Goal: Navigation & Orientation: Locate item on page

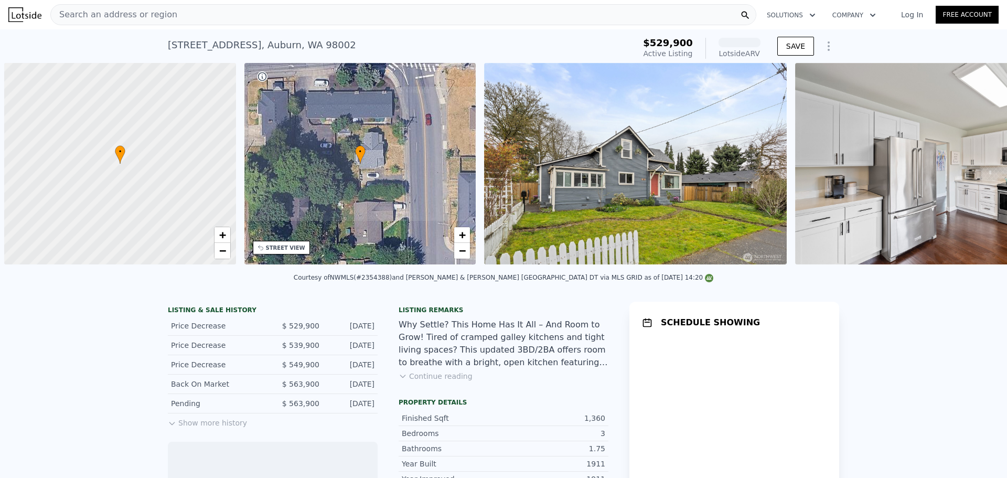
scroll to position [0, 4]
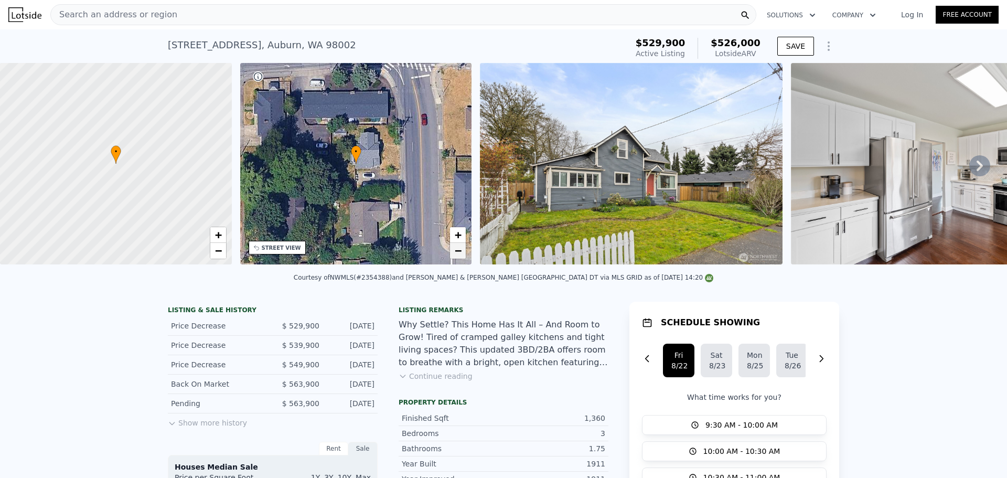
click at [461, 255] on link "−" at bounding box center [458, 251] width 16 height 16
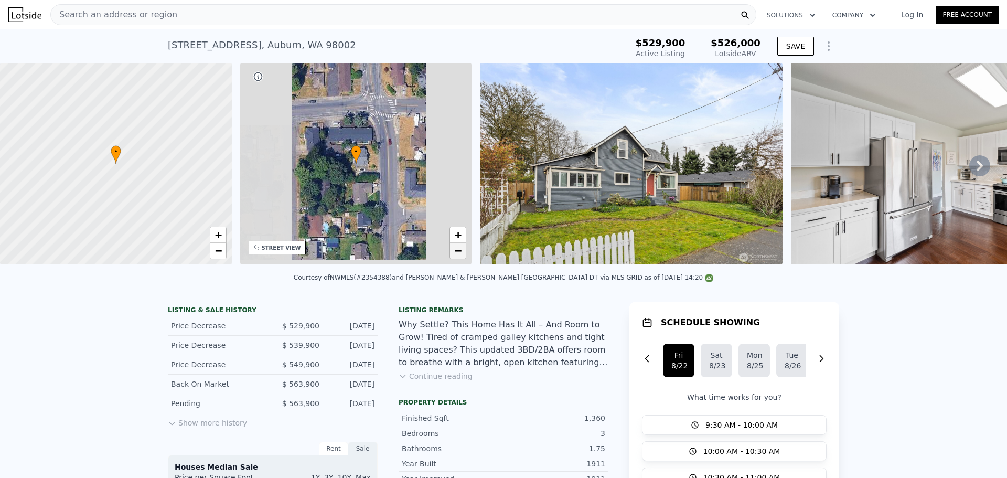
click at [461, 255] on span "−" at bounding box center [458, 250] width 7 height 13
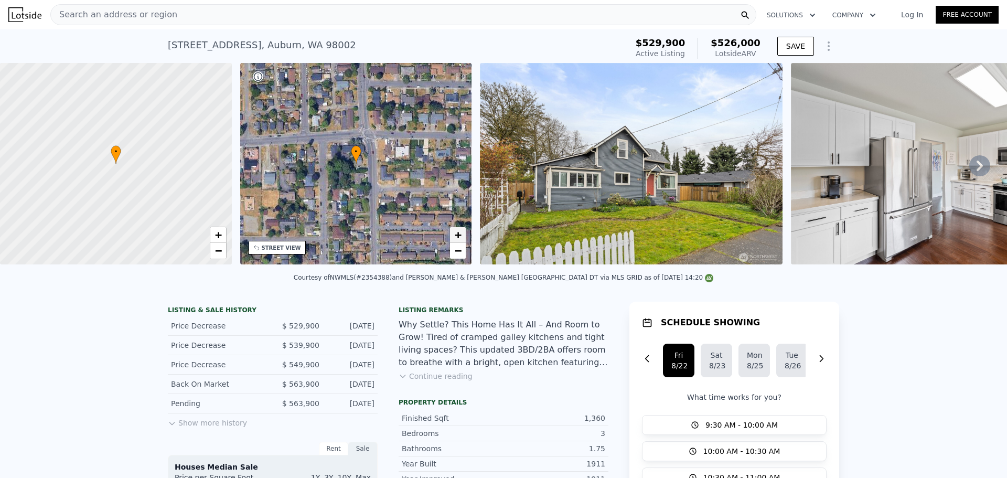
click at [460, 239] on span "+" at bounding box center [458, 234] width 7 height 13
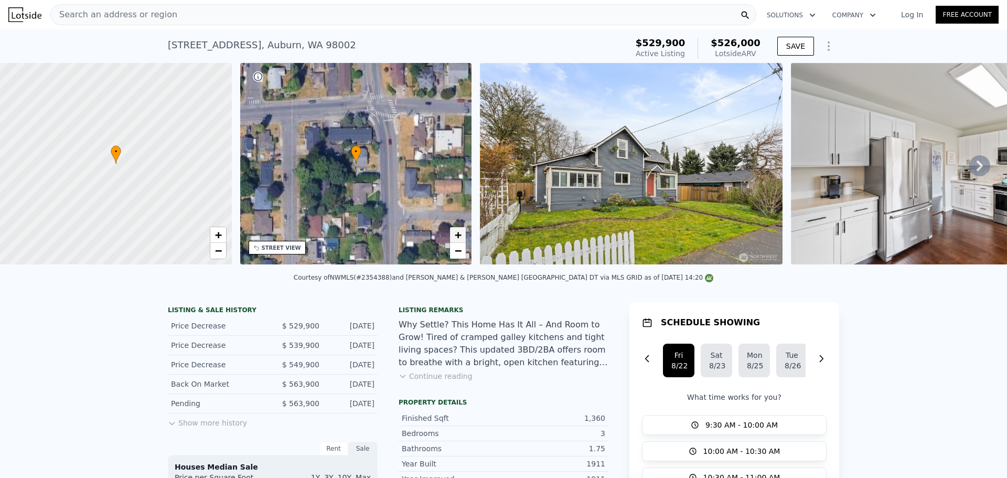
click at [460, 239] on span "+" at bounding box center [458, 234] width 7 height 13
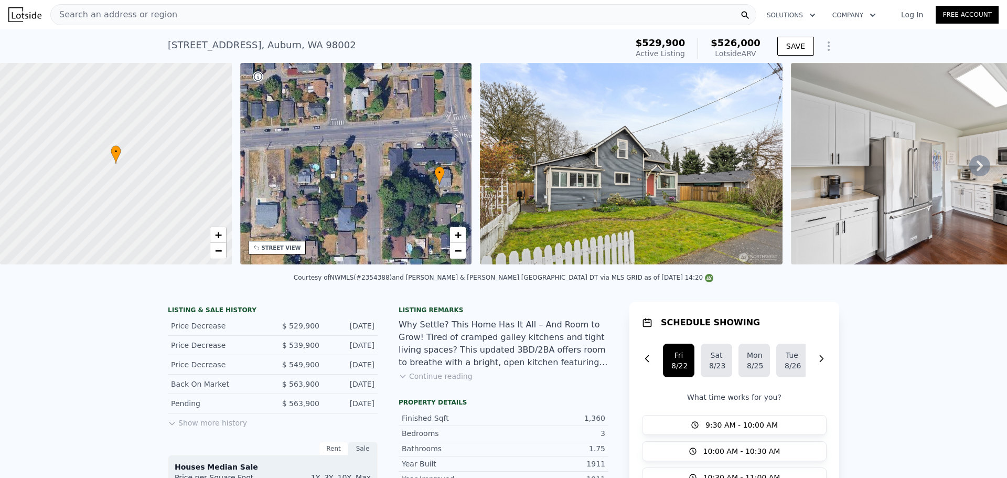
drag, startPoint x: 449, startPoint y: 222, endPoint x: 402, endPoint y: 190, distance: 57.4
click at [402, 190] on div "• + −" at bounding box center [356, 163] width 232 height 201
click at [456, 259] on div "+ −" at bounding box center [457, 243] width 17 height 33
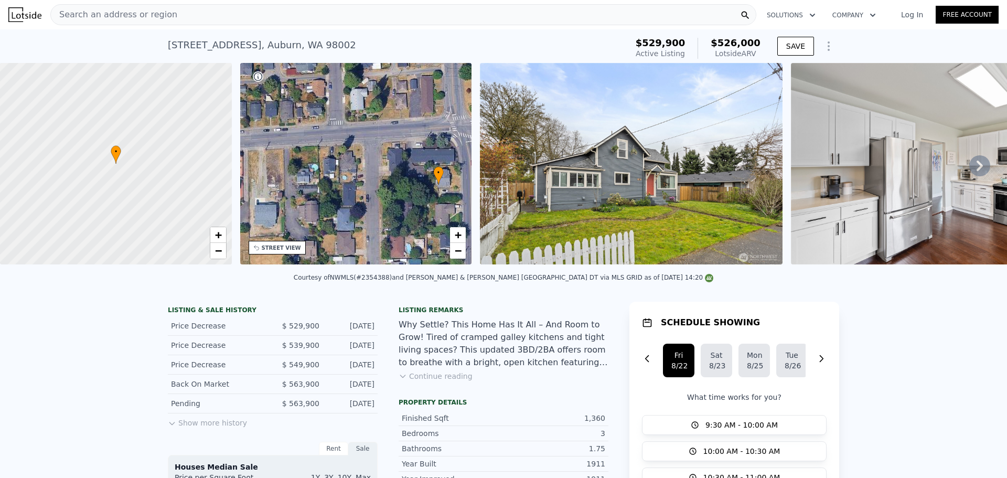
click at [456, 259] on div "+ −" at bounding box center [457, 243] width 17 height 33
click at [456, 255] on span "−" at bounding box center [458, 250] width 7 height 13
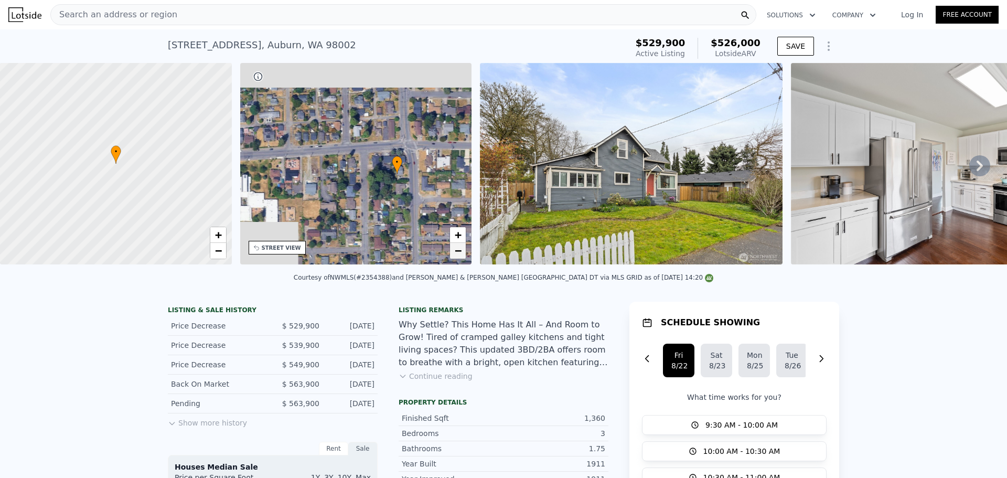
click at [456, 255] on span "−" at bounding box center [458, 250] width 7 height 13
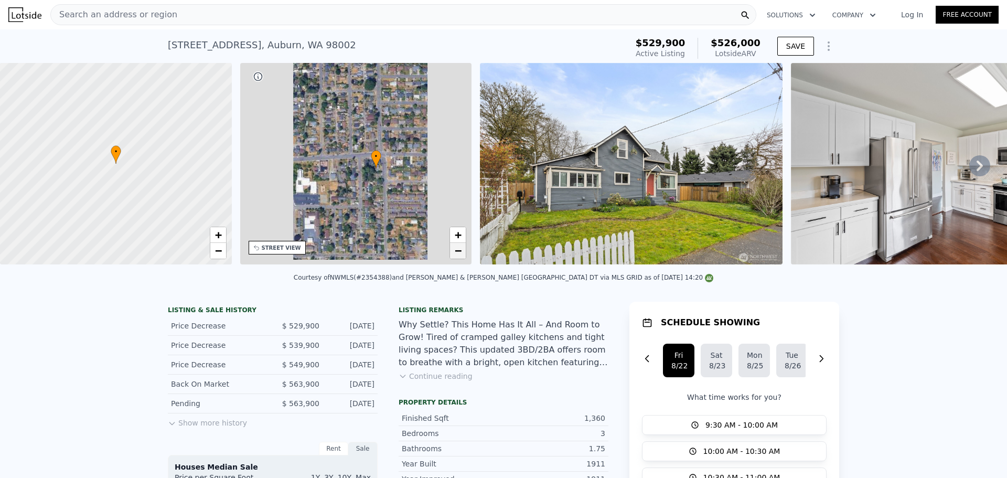
click at [456, 255] on span "−" at bounding box center [458, 250] width 7 height 13
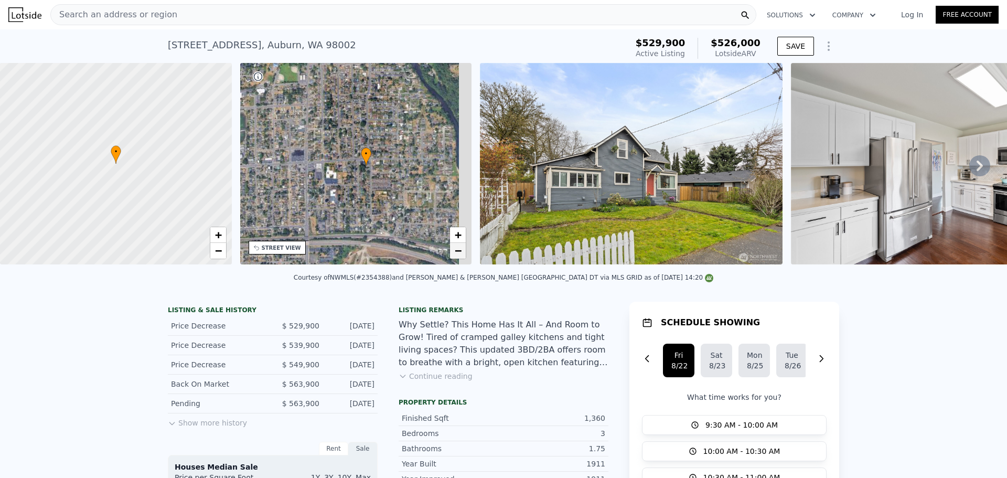
click at [456, 255] on span "−" at bounding box center [458, 250] width 7 height 13
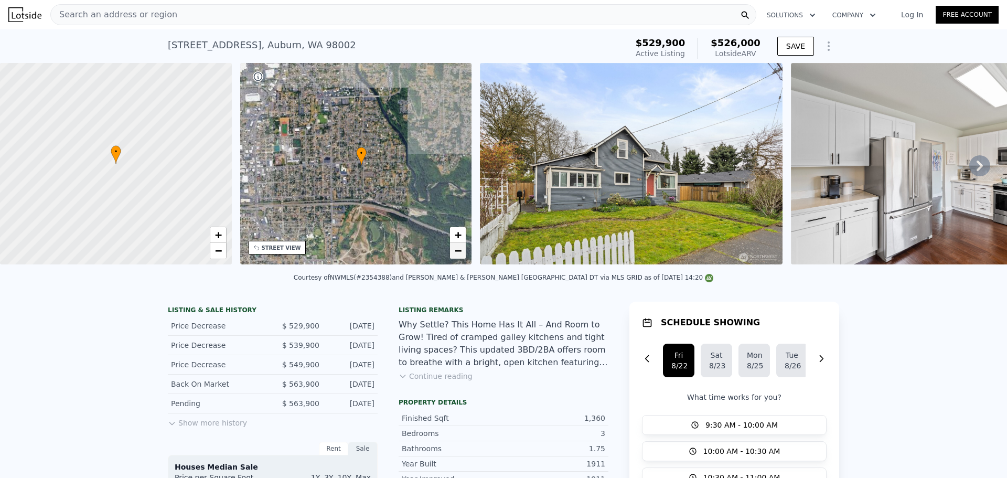
click at [456, 255] on span "−" at bounding box center [458, 250] width 7 height 13
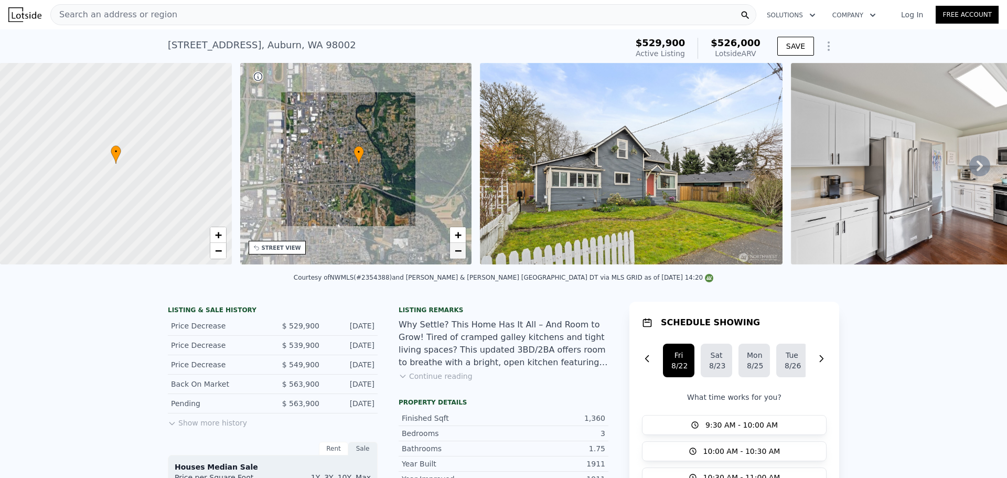
click at [456, 255] on span "−" at bounding box center [458, 250] width 7 height 13
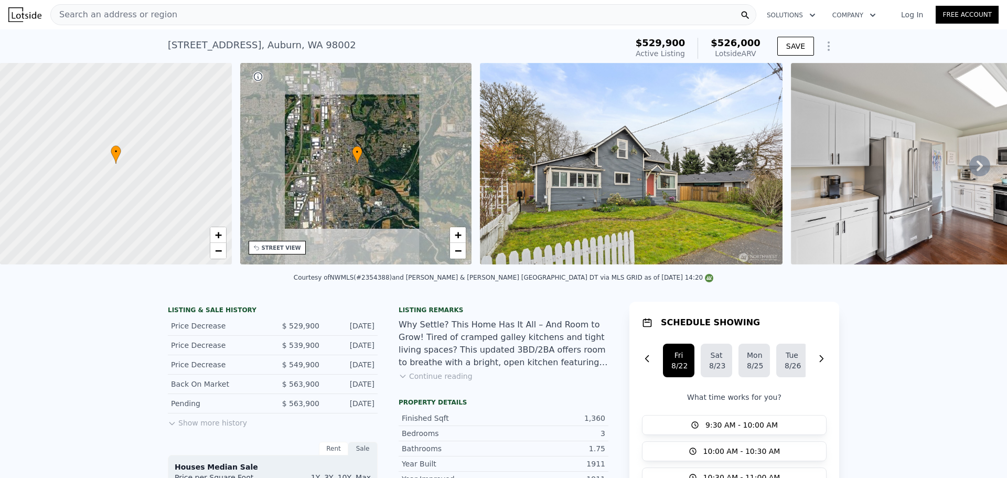
click at [450, 227] on div "+ −" at bounding box center [457, 243] width 17 height 33
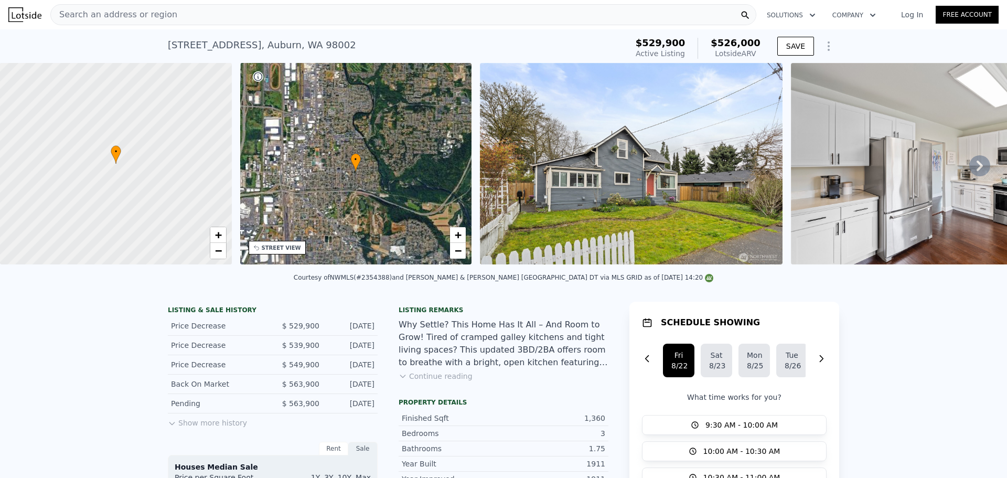
drag, startPoint x: 240, startPoint y: 128, endPoint x: 333, endPoint y: 201, distance: 118.4
click at [332, 201] on div "• + −" at bounding box center [356, 163] width 232 height 201
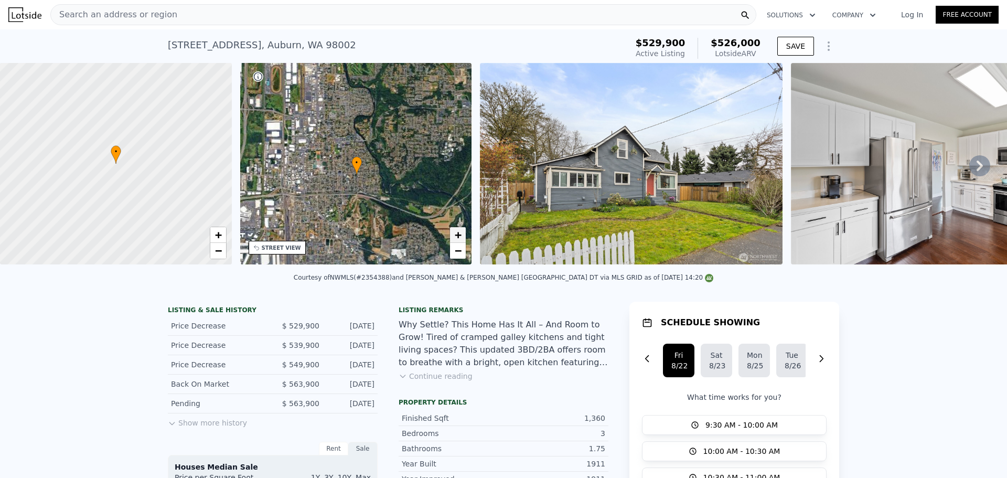
click at [458, 232] on span "+" at bounding box center [458, 234] width 7 height 13
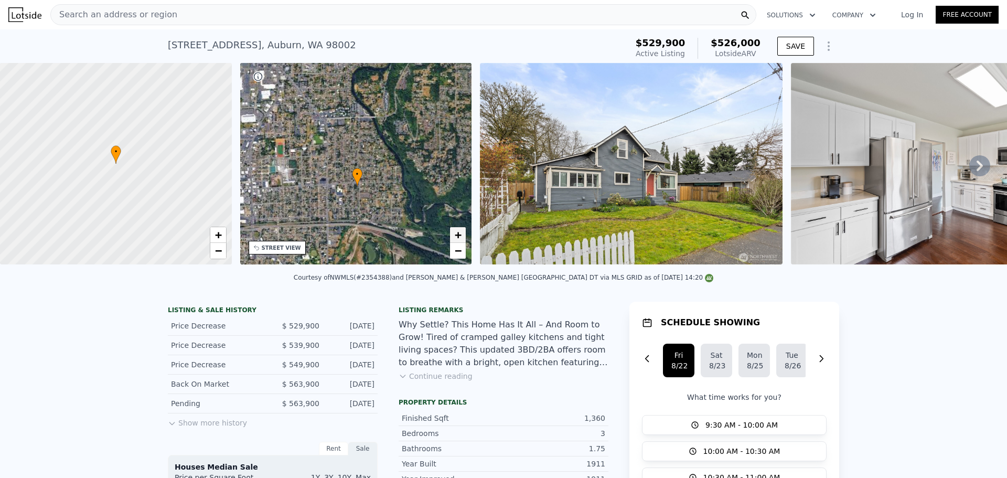
click at [458, 232] on span "+" at bounding box center [458, 234] width 7 height 13
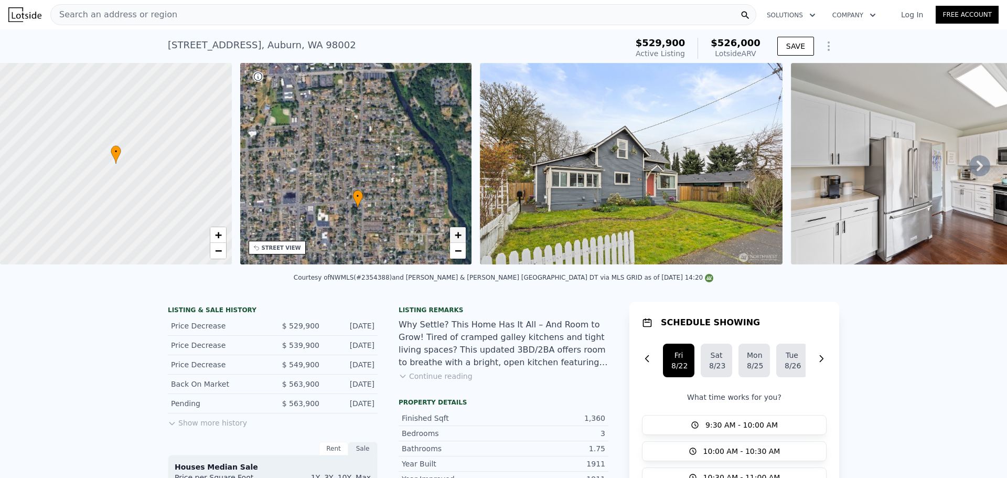
click at [458, 232] on span "+" at bounding box center [458, 234] width 7 height 13
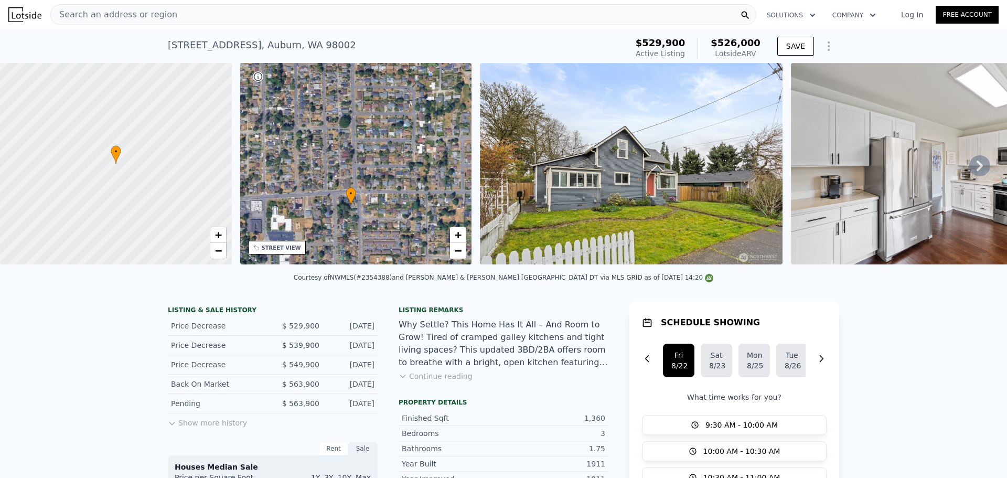
drag, startPoint x: 384, startPoint y: 231, endPoint x: 378, endPoint y: 173, distance: 58.0
click at [374, 168] on div "• + −" at bounding box center [356, 163] width 232 height 201
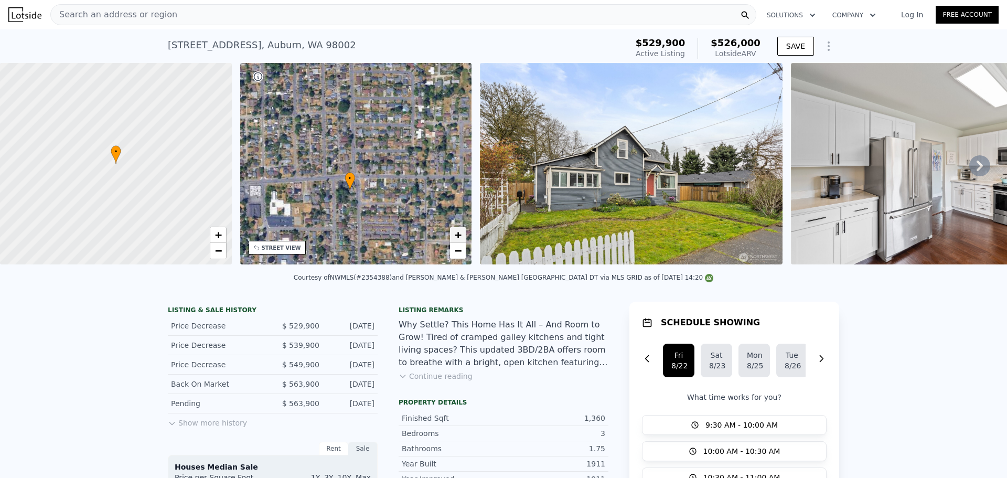
click at [462, 239] on link "+" at bounding box center [458, 235] width 16 height 16
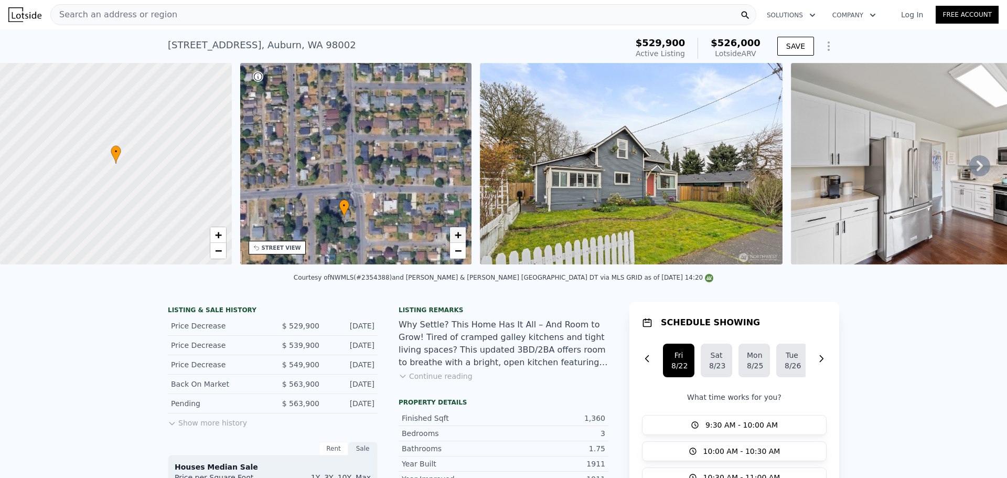
click at [462, 239] on link "+" at bounding box center [458, 235] width 16 height 16
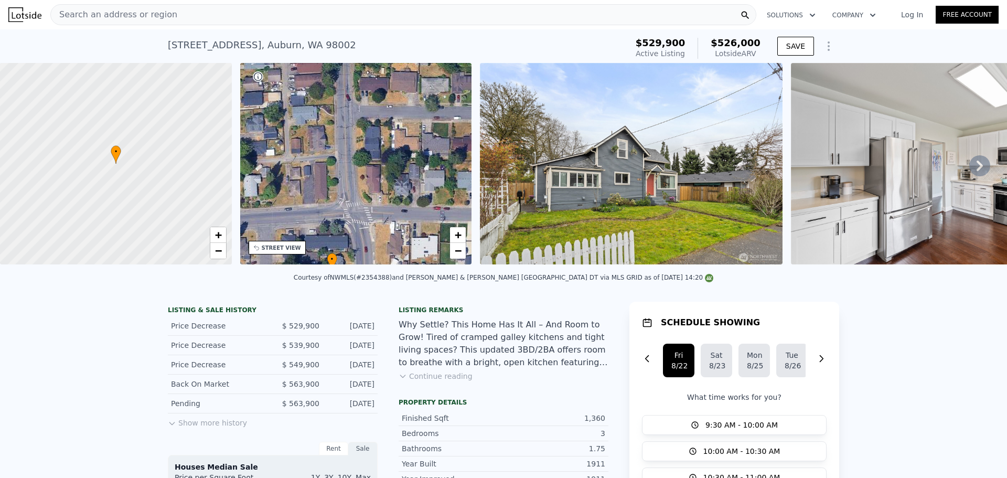
drag, startPoint x: 387, startPoint y: 239, endPoint x: 382, endPoint y: 150, distance: 88.8
click at [382, 150] on div "• + −" at bounding box center [356, 163] width 232 height 201
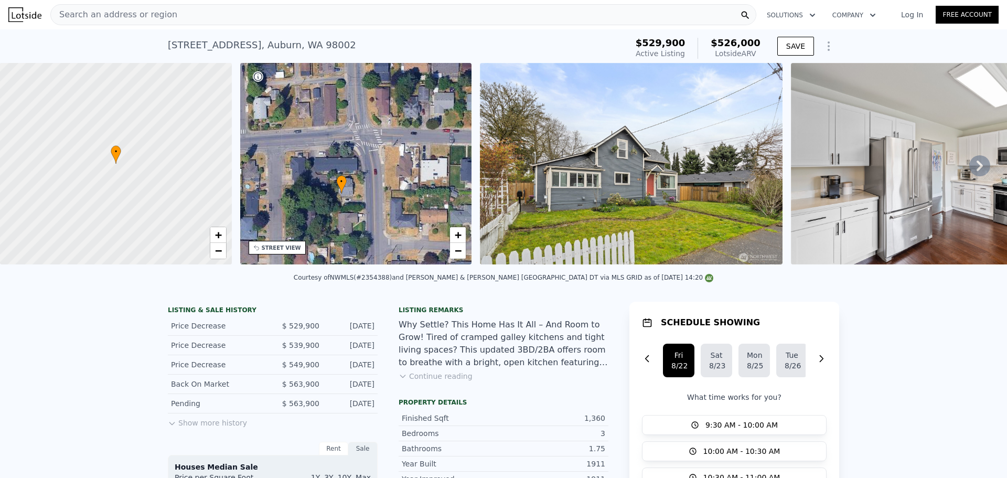
click at [419, 166] on div "• + −" at bounding box center [356, 163] width 232 height 201
click at [458, 236] on span "+" at bounding box center [458, 234] width 7 height 13
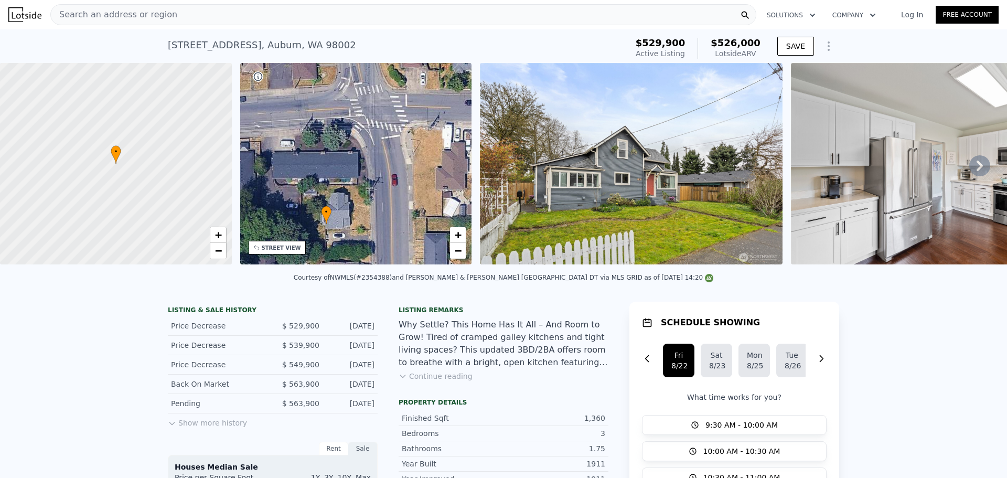
drag, startPoint x: 363, startPoint y: 249, endPoint x: 374, endPoint y: 193, distance: 57.2
click at [374, 193] on div "• + −" at bounding box center [356, 163] width 232 height 201
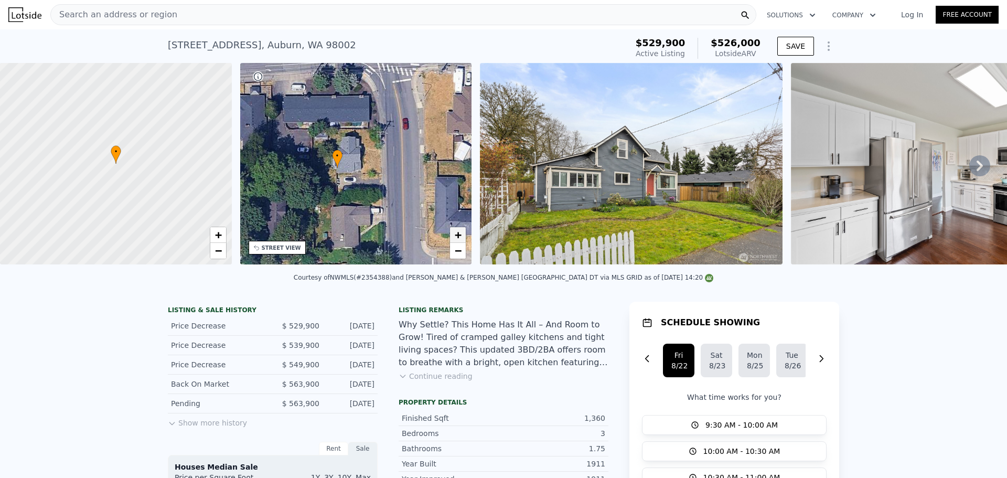
click at [458, 236] on span "+" at bounding box center [458, 234] width 7 height 13
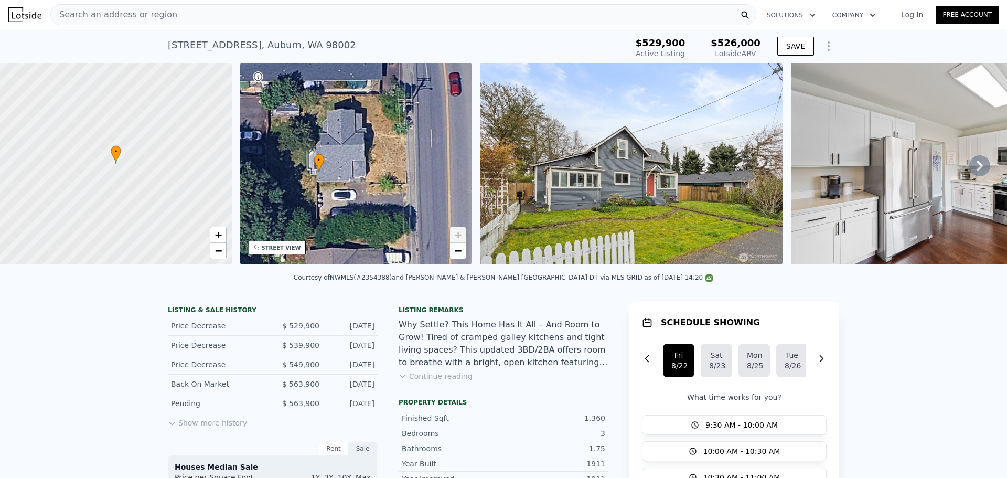
click at [458, 236] on span "+" at bounding box center [458, 234] width 7 height 13
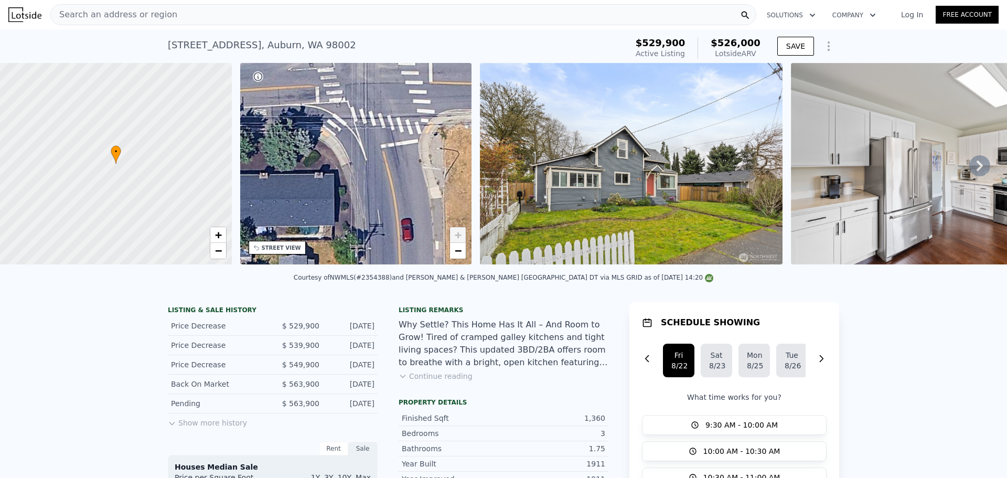
drag, startPoint x: 354, startPoint y: 124, endPoint x: 307, endPoint y: 270, distance: 153.4
click at [307, 268] on div "• + − • + − STREET VIEW Loading... SATELLITE VIEW" at bounding box center [503, 165] width 1007 height 205
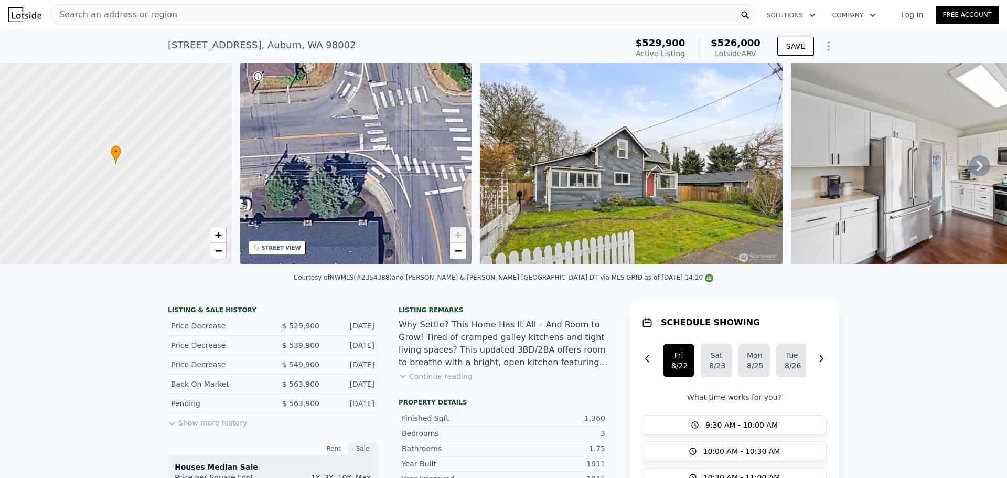
drag, startPoint x: 387, startPoint y: 189, endPoint x: 448, endPoint y: 216, distance: 66.7
click at [434, 203] on div "• + −" at bounding box center [356, 163] width 232 height 201
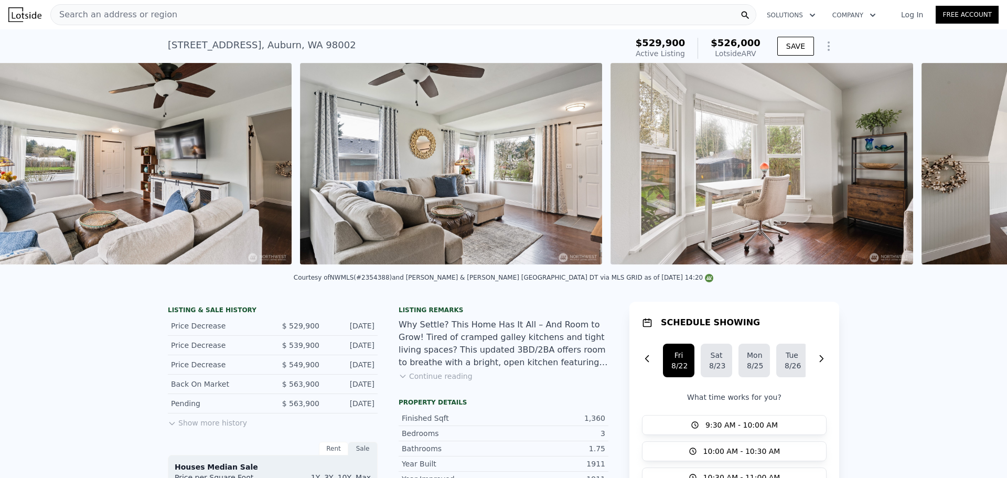
scroll to position [0, 2965]
